Goal: Consume media (video, audio): Consume media (video, audio)

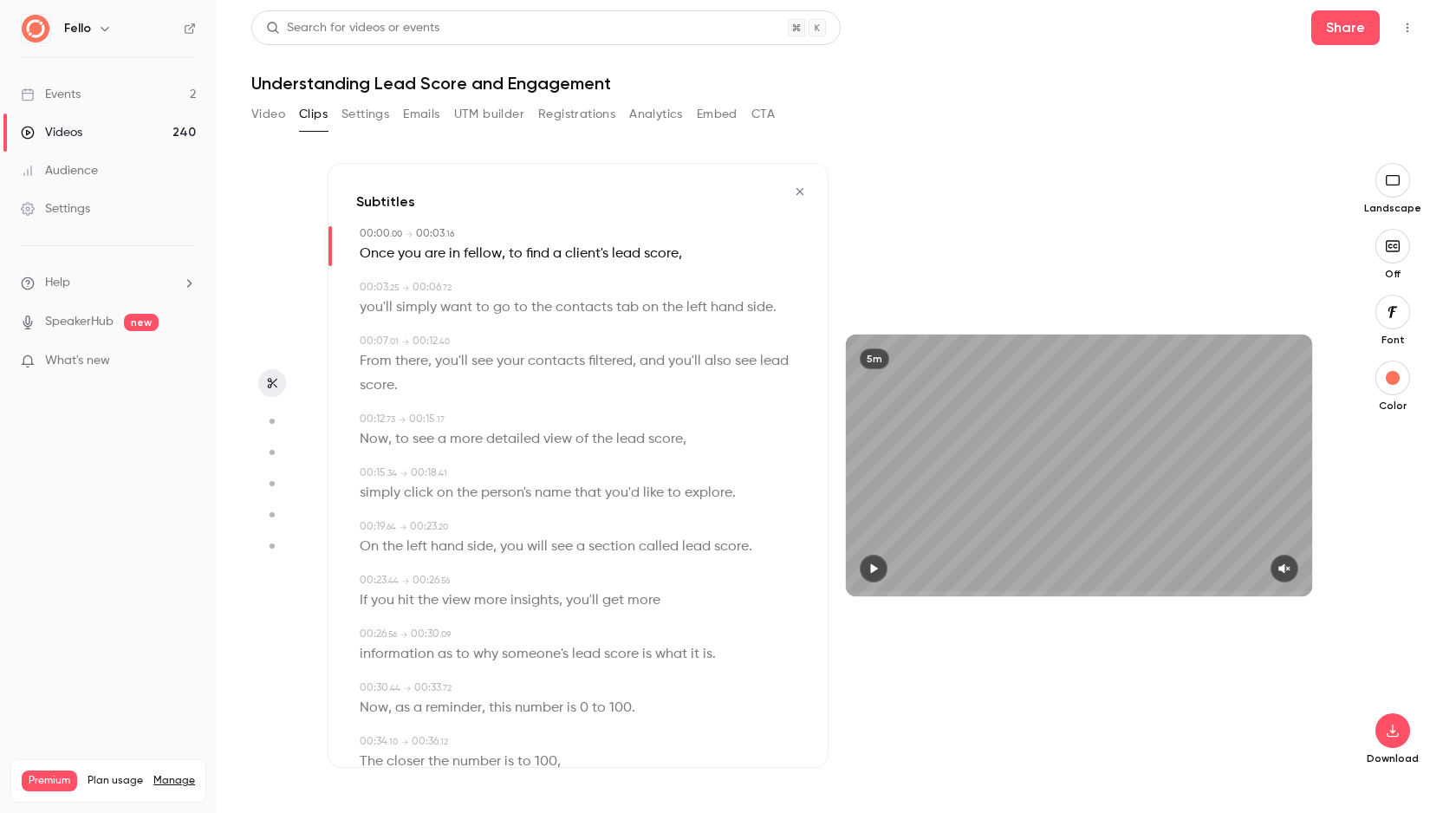
click at [58, 38] on div "Fello" at bounding box center [107, 29] width 175 height 30
click at [59, 29] on div "Fello" at bounding box center [107, 29] width 175 height 30
click at [43, 26] on img at bounding box center [35, 29] width 28 height 28
click at [61, 91] on div "Events" at bounding box center [50, 94] width 60 height 18
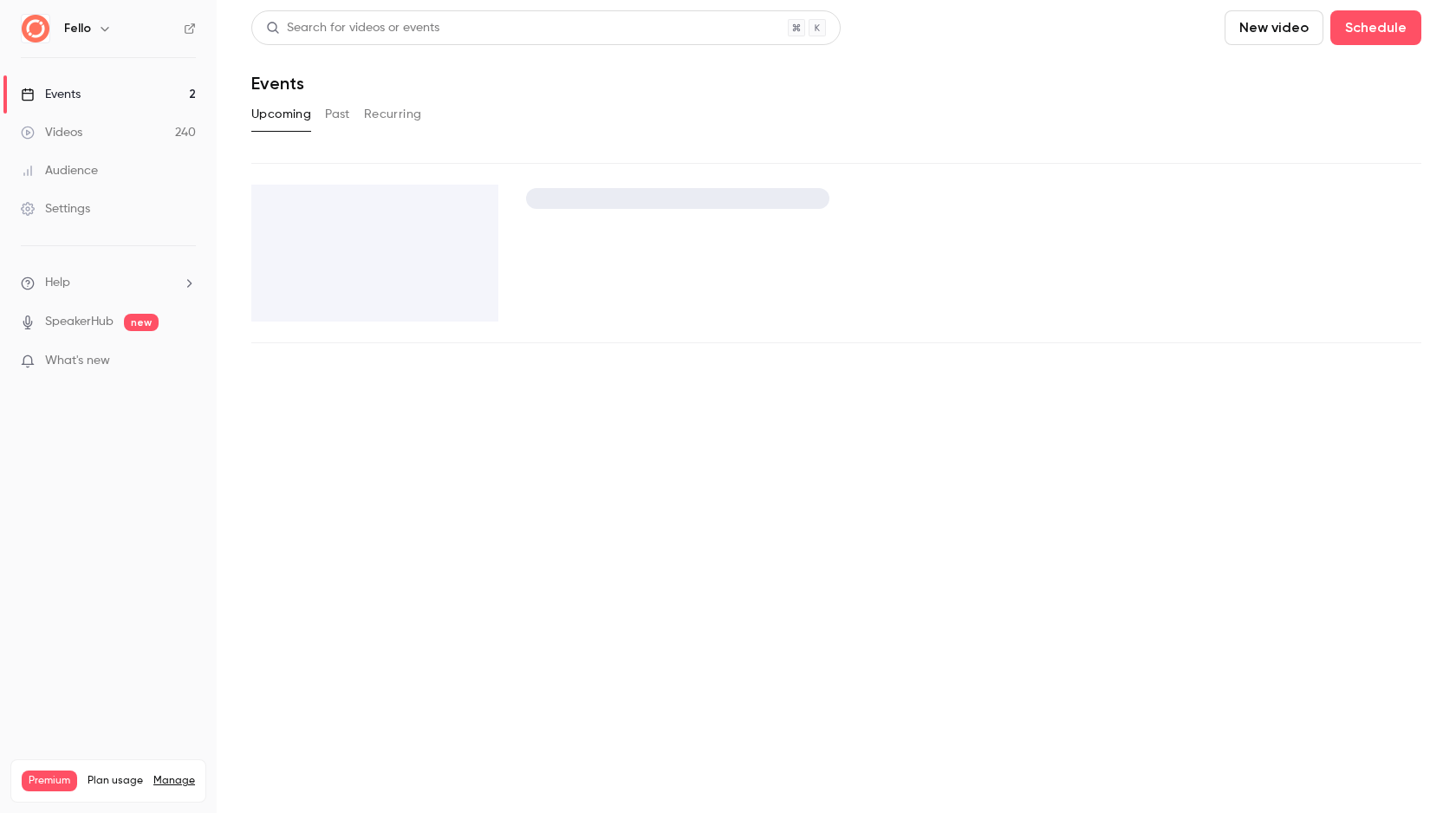
click at [1250, 24] on button "New video" at bounding box center [1274, 27] width 99 height 35
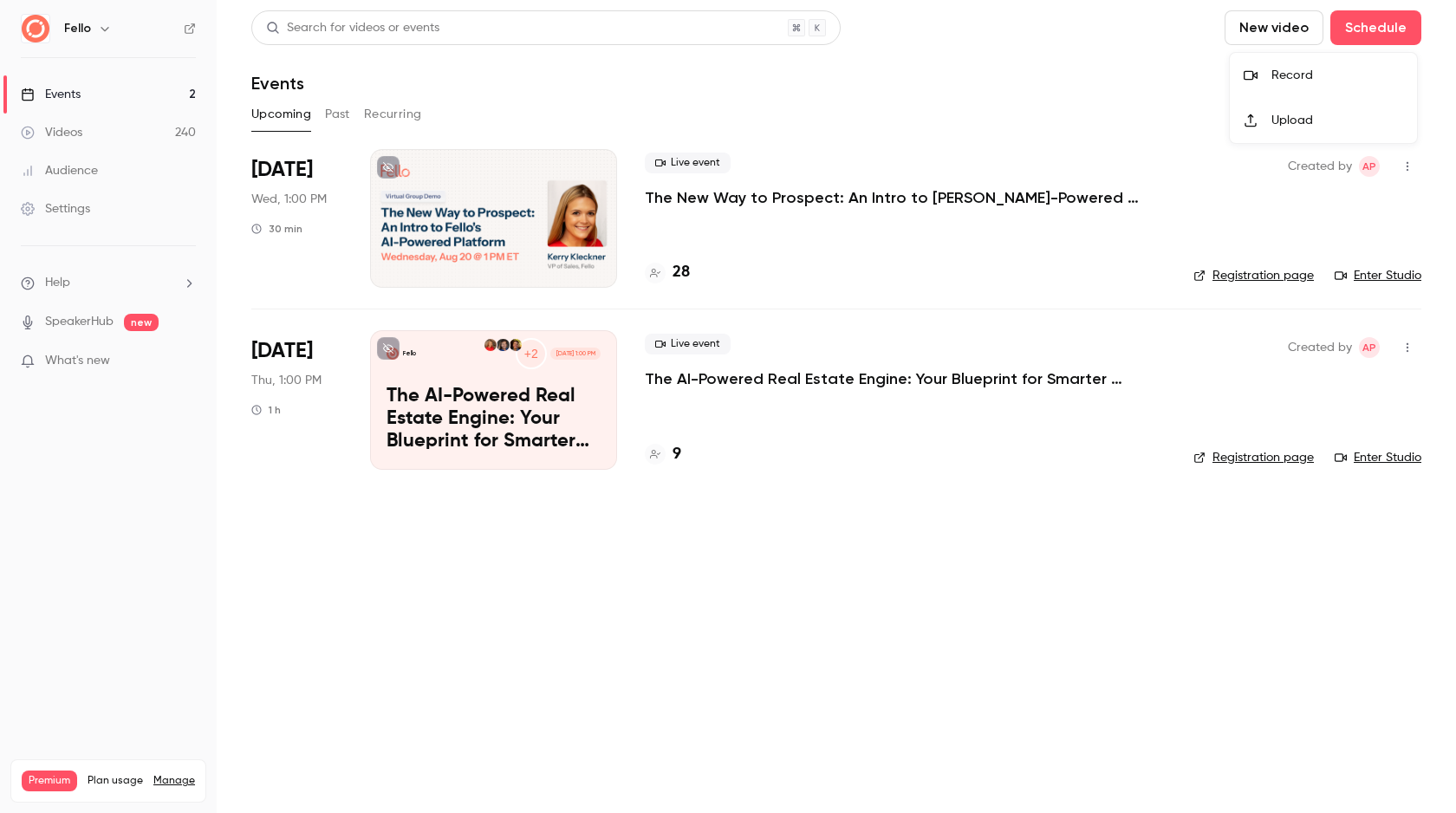
click at [1275, 71] on div "Record" at bounding box center [1337, 75] width 132 height 18
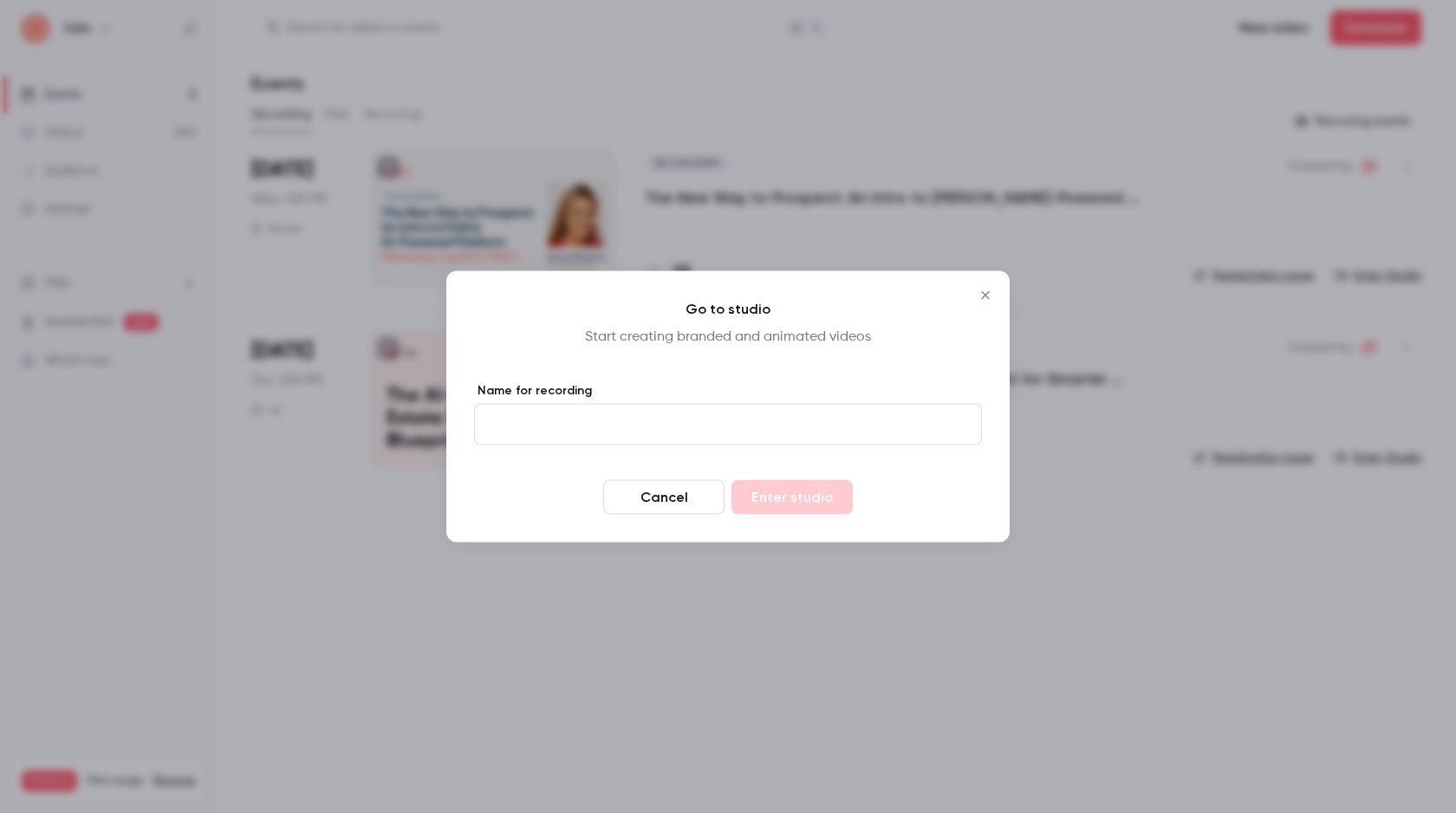
click at [601, 445] on form "Name for recording Cancel Enter studio" at bounding box center [728, 448] width 508 height 133
click at [609, 432] on input "Name for recording" at bounding box center [728, 424] width 508 height 42
type input "***"
click at [801, 497] on button "Enter studio" at bounding box center [792, 497] width 121 height 35
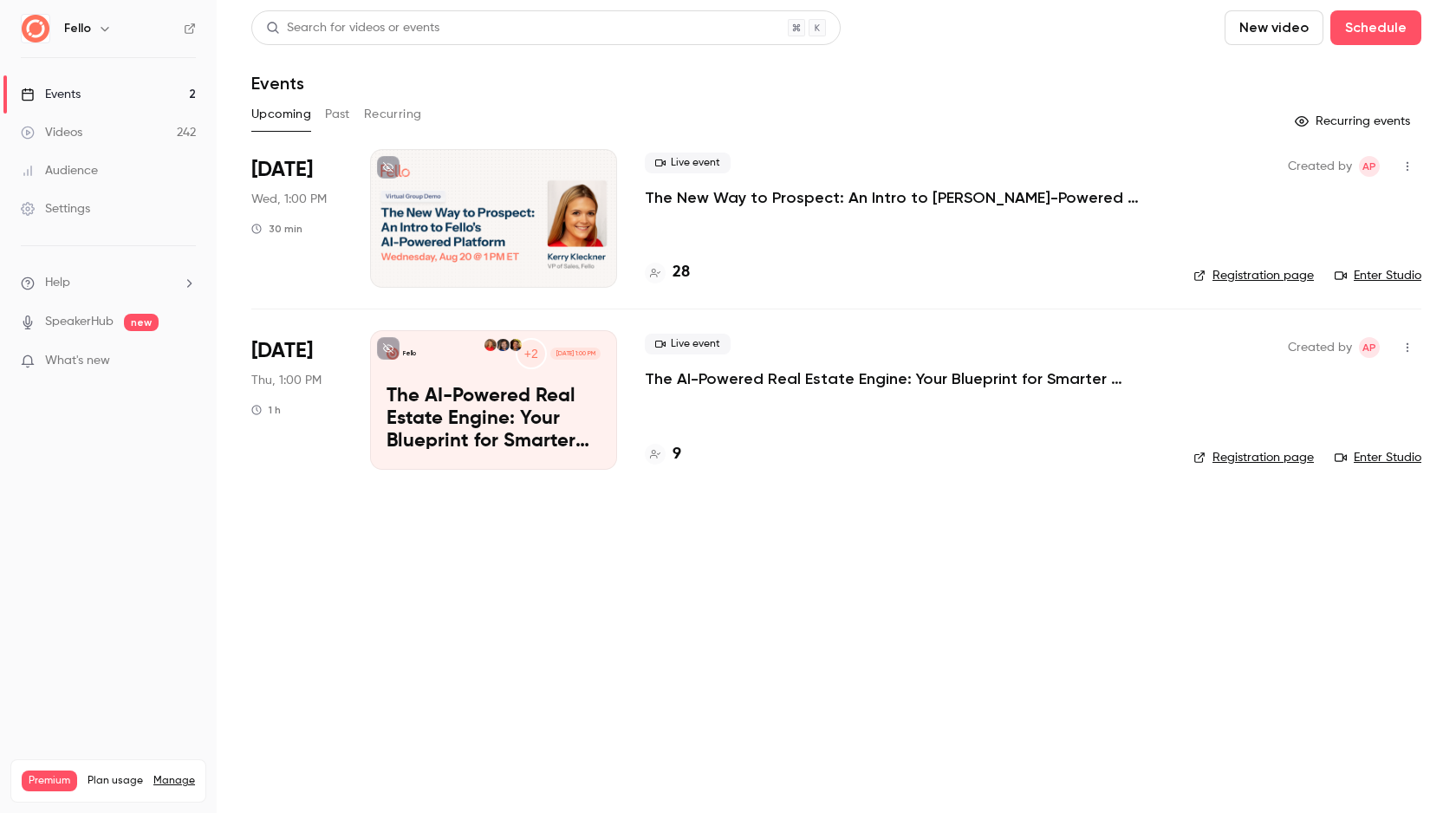
click at [92, 121] on link "Videos 242" at bounding box center [108, 133] width 217 height 38
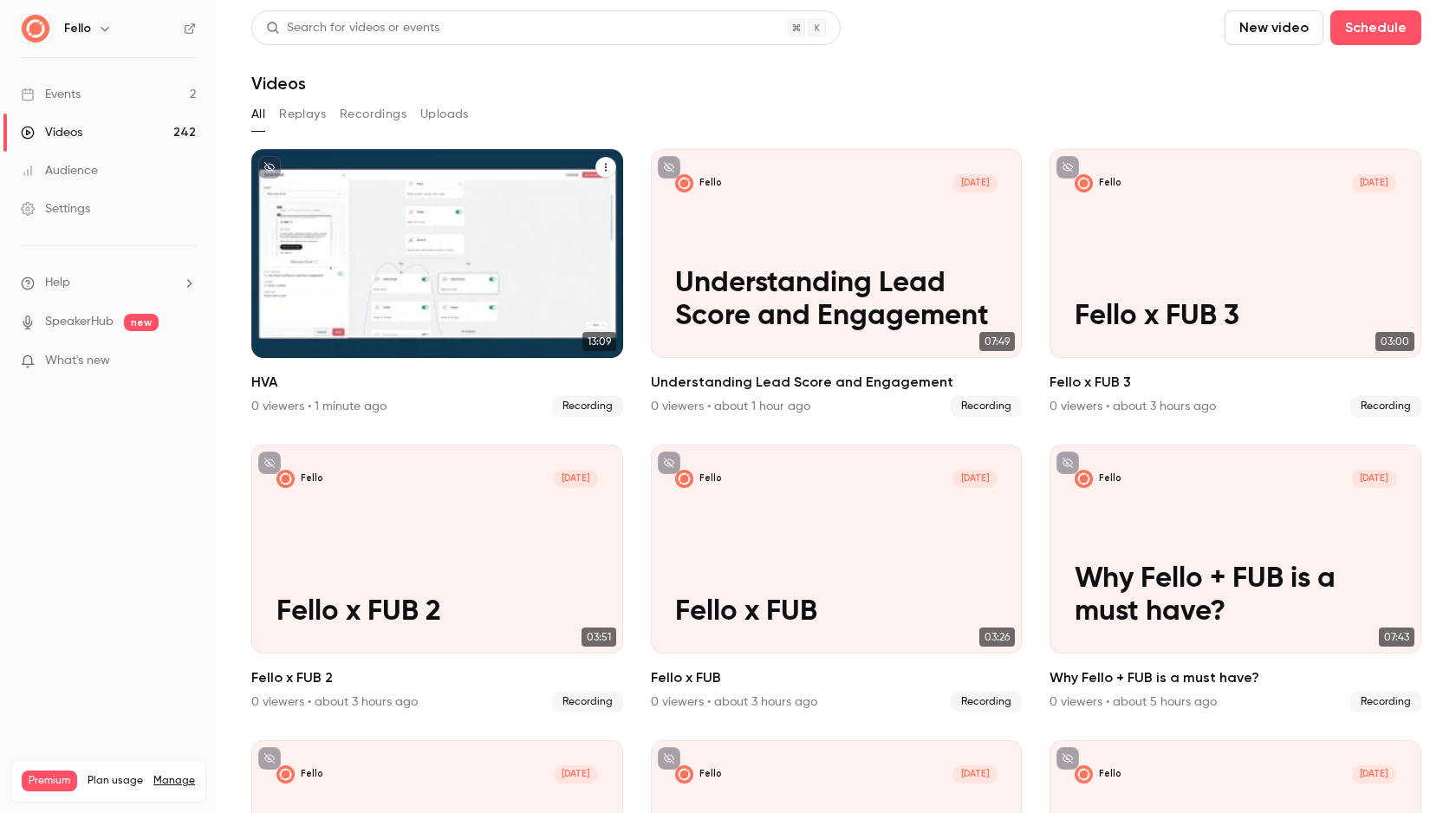
click at [526, 287] on div "Fello [DATE] HVA" at bounding box center [437, 254] width 372 height 209
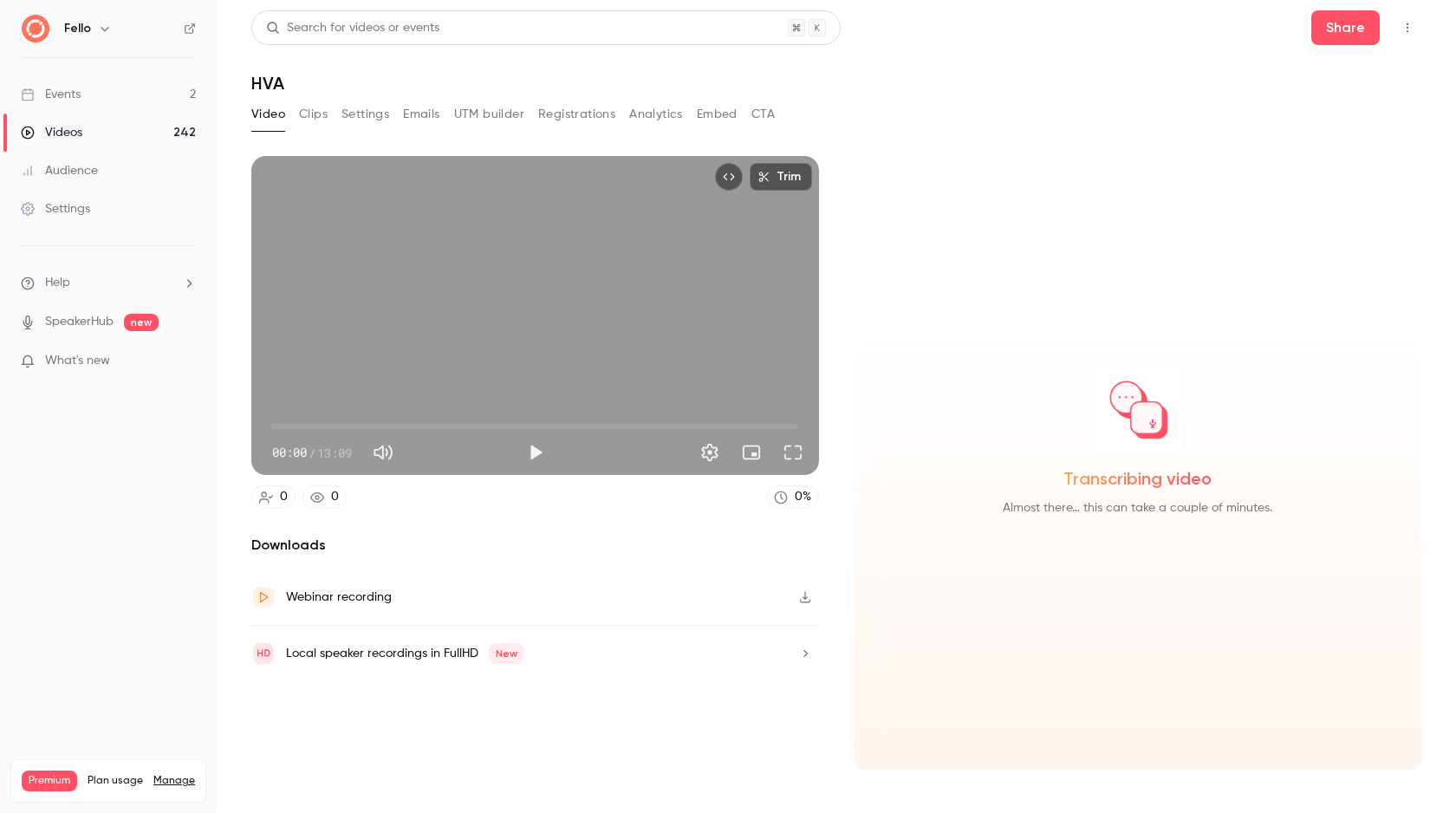
click at [806, 596] on icon "button" at bounding box center [805, 597] width 10 height 11
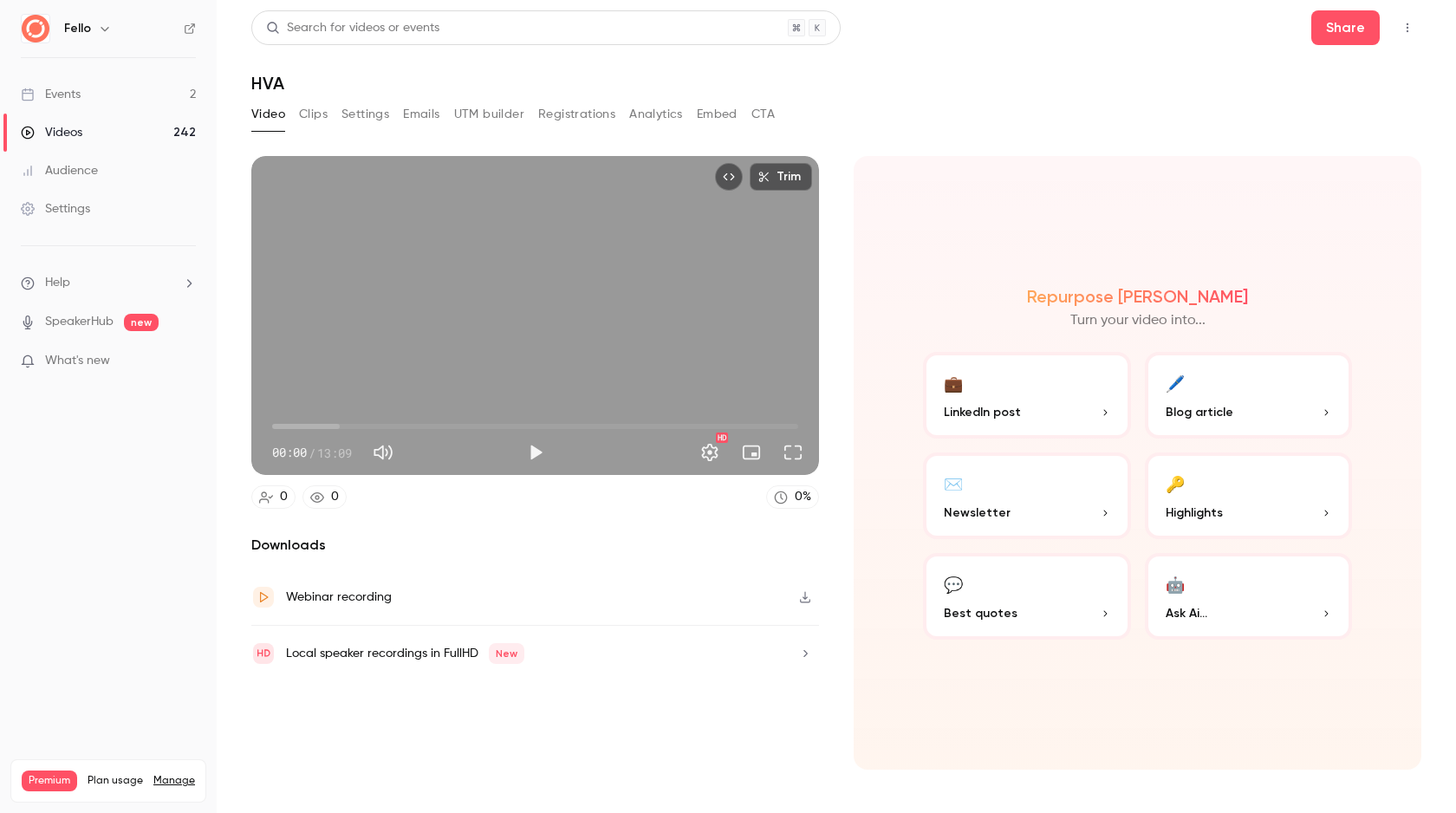
click at [307, 115] on button "Clips" at bounding box center [313, 115] width 29 height 28
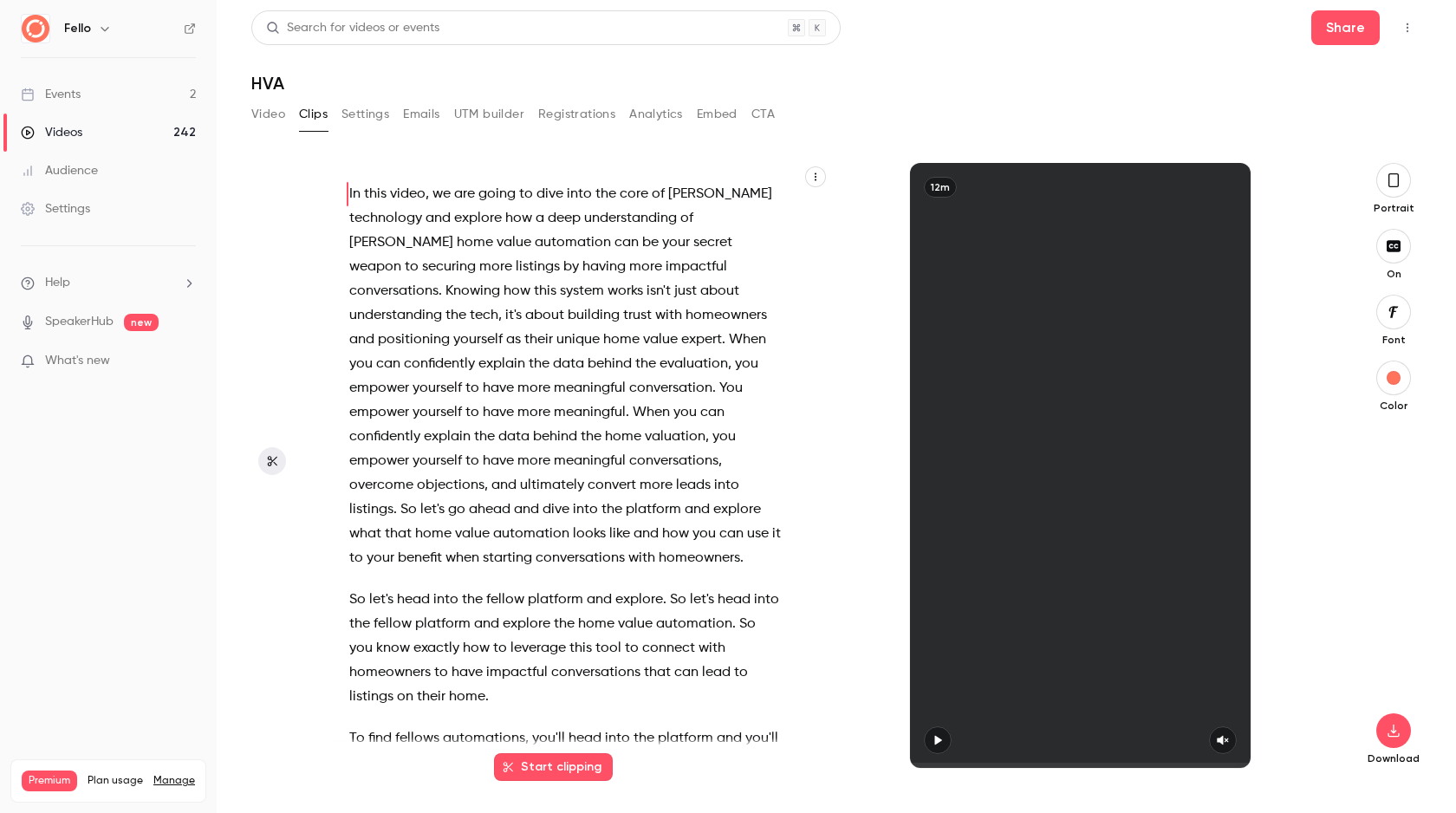
click at [356, 192] on span "In" at bounding box center [355, 194] width 11 height 24
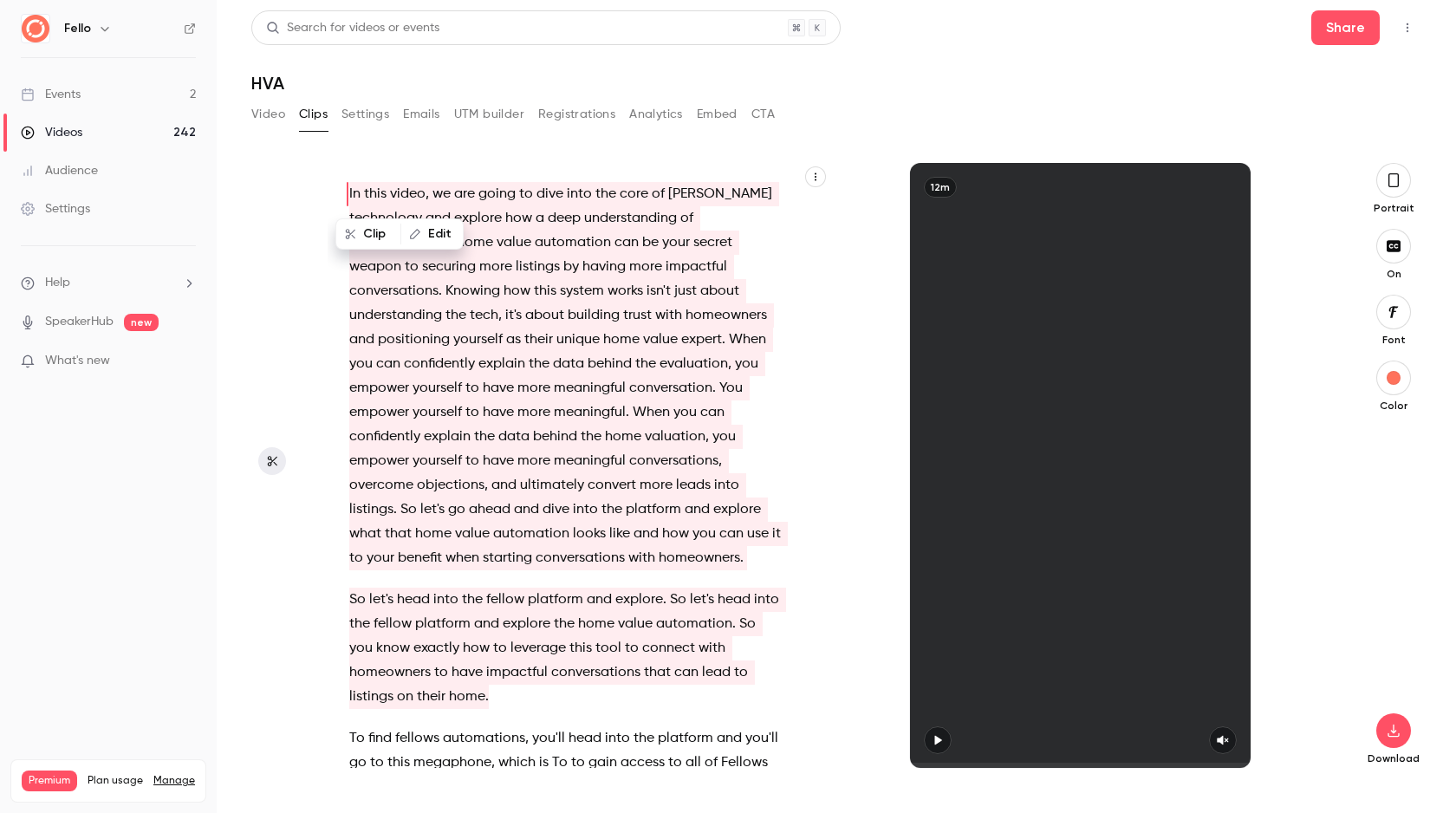
drag, startPoint x: 353, startPoint y: 193, endPoint x: 660, endPoint y: 700, distance: 592.7
click at [660, 700] on div "In this video , we are going to dive into the core of [PERSON_NAME] technology …" at bounding box center [574, 473] width 493 height 587
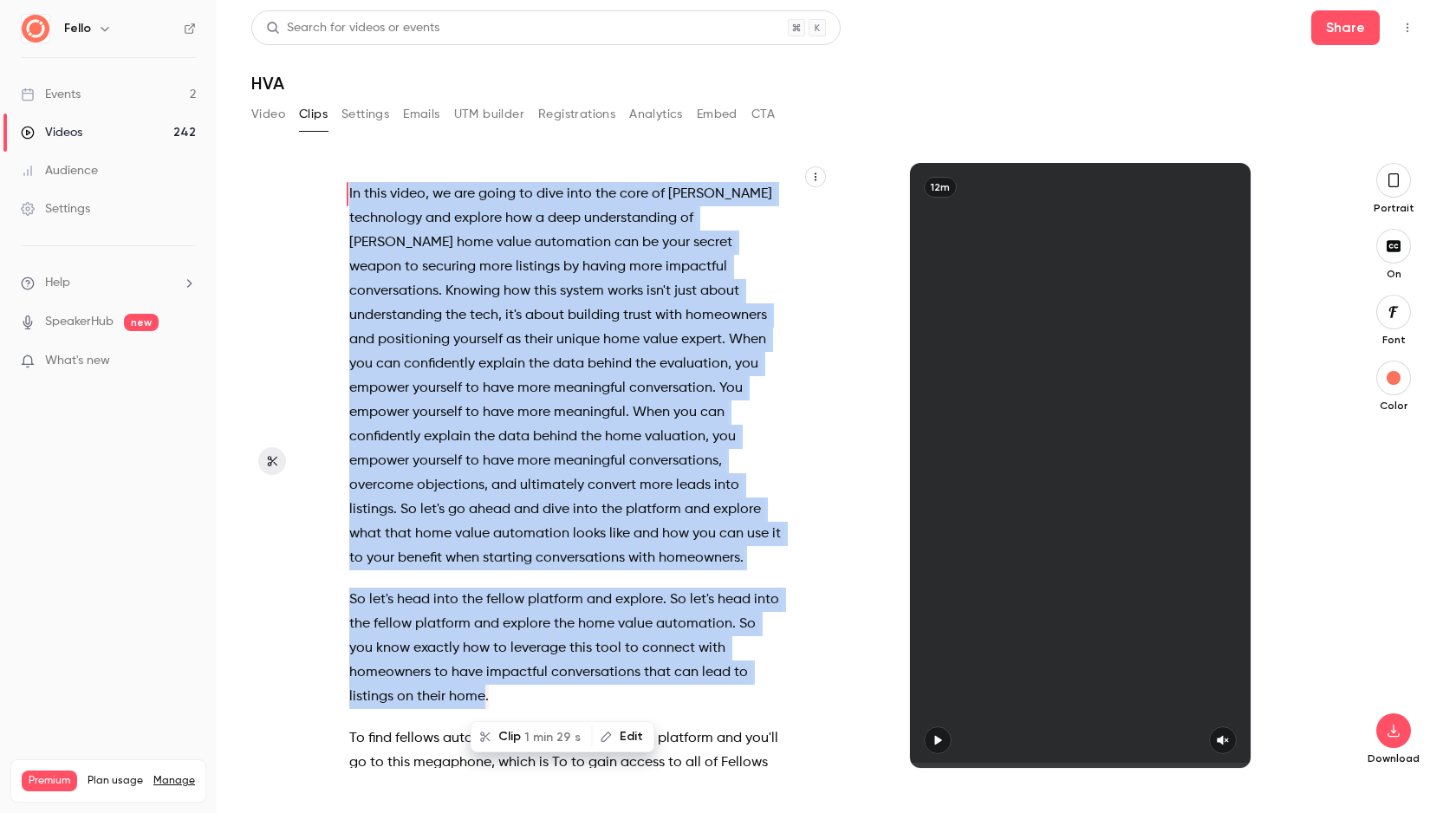
click at [483, 734] on icon "button" at bounding box center [485, 736] width 12 height 12
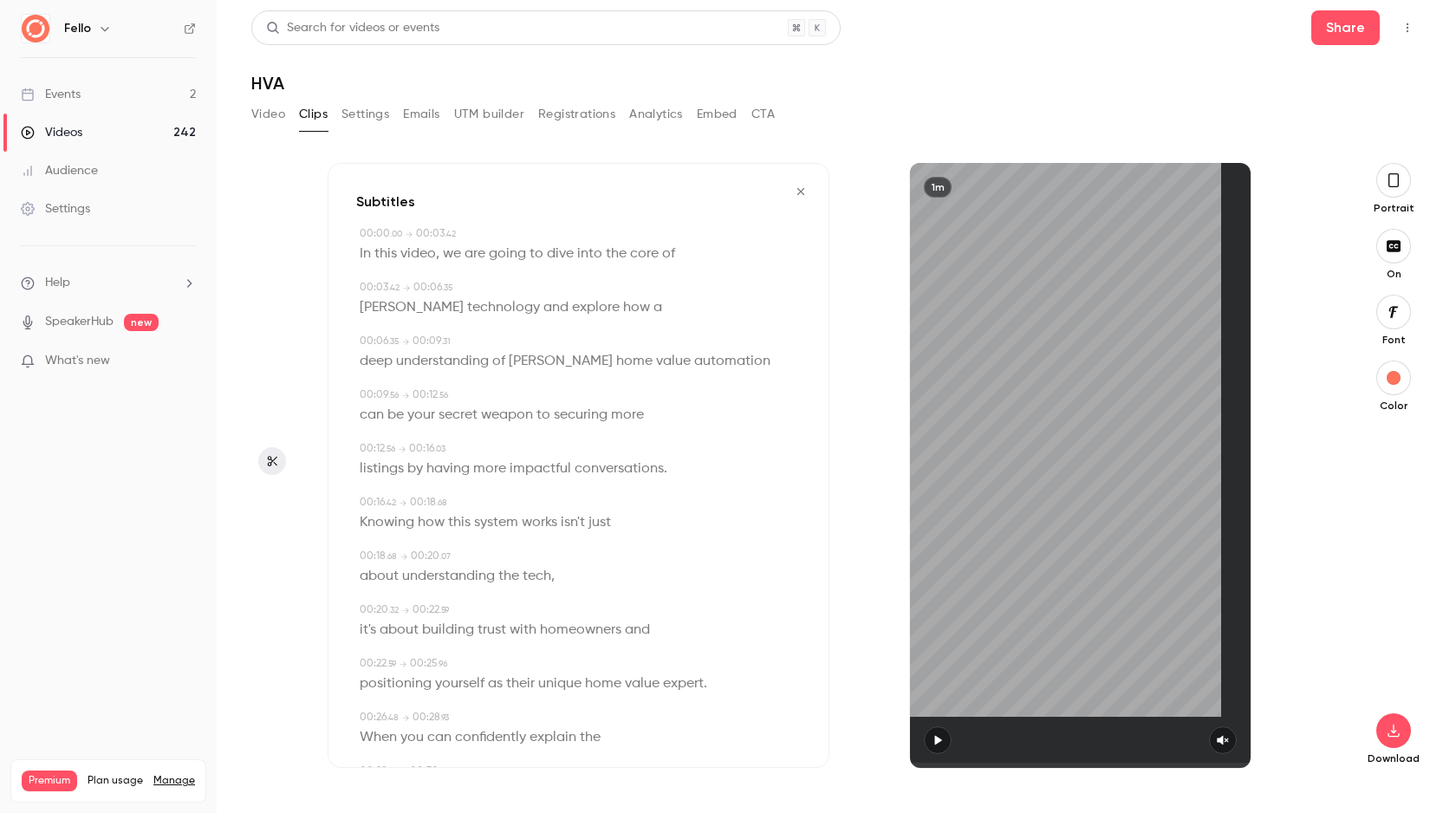
click at [1392, 172] on icon "button" at bounding box center [1393, 180] width 14 height 19
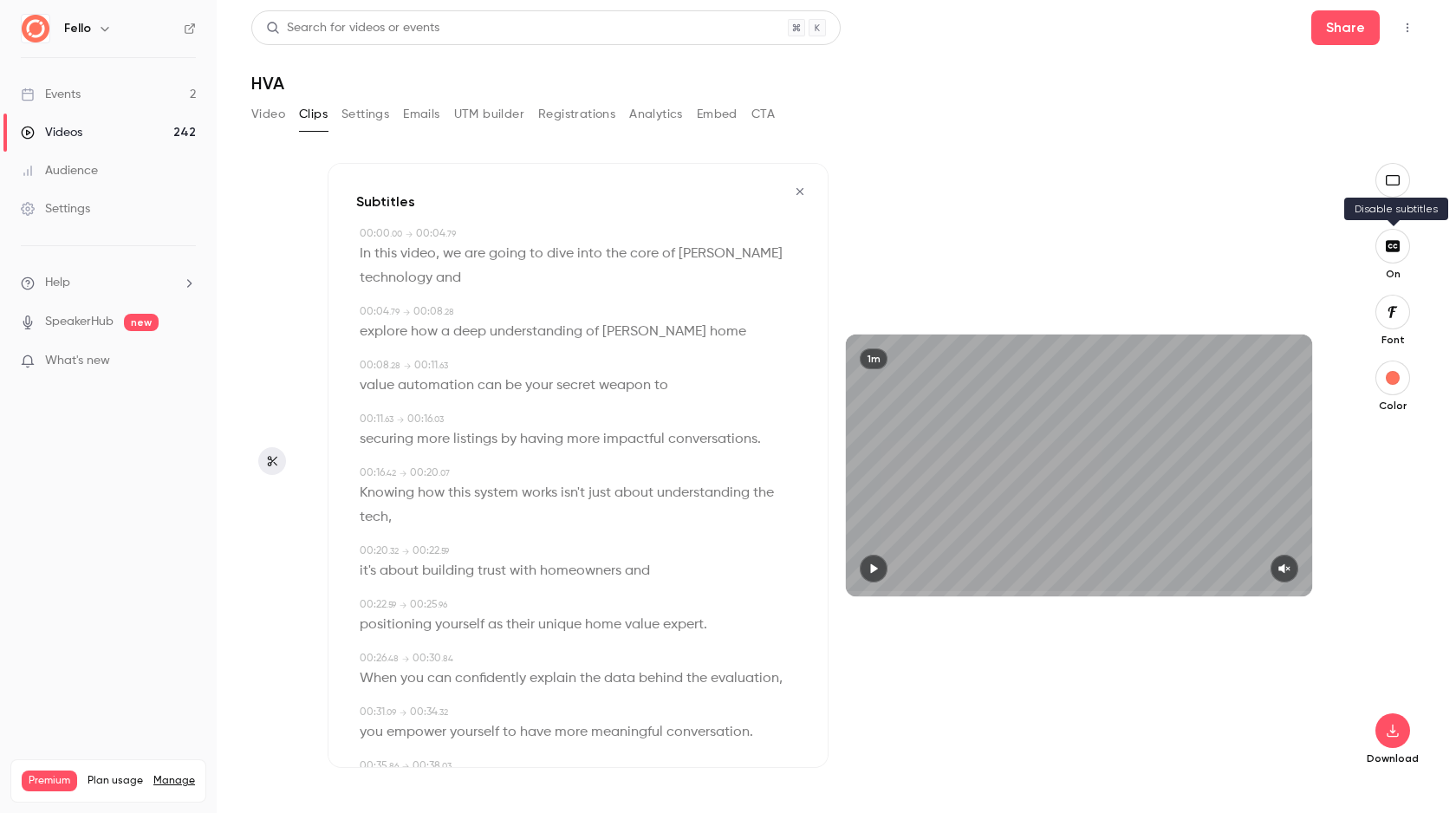
click at [1400, 241] on icon "button" at bounding box center [1392, 245] width 14 height 11
click at [1387, 733] on icon "button" at bounding box center [1392, 730] width 21 height 14
click at [1263, 718] on span "High quality requires longer processing" at bounding box center [1263, 714] width 198 height 18
